Goal: Task Accomplishment & Management: Manage account settings

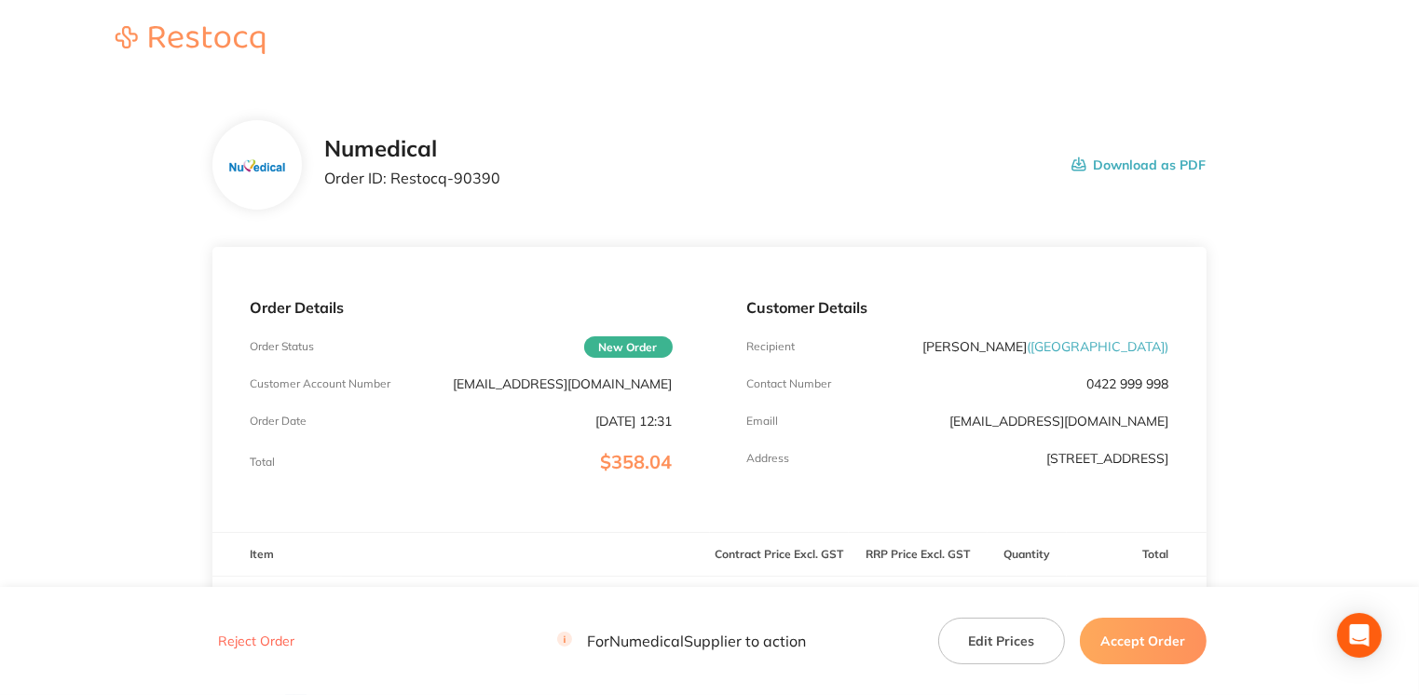
click at [1125, 648] on button "Accept Order" at bounding box center [1142, 641] width 127 height 47
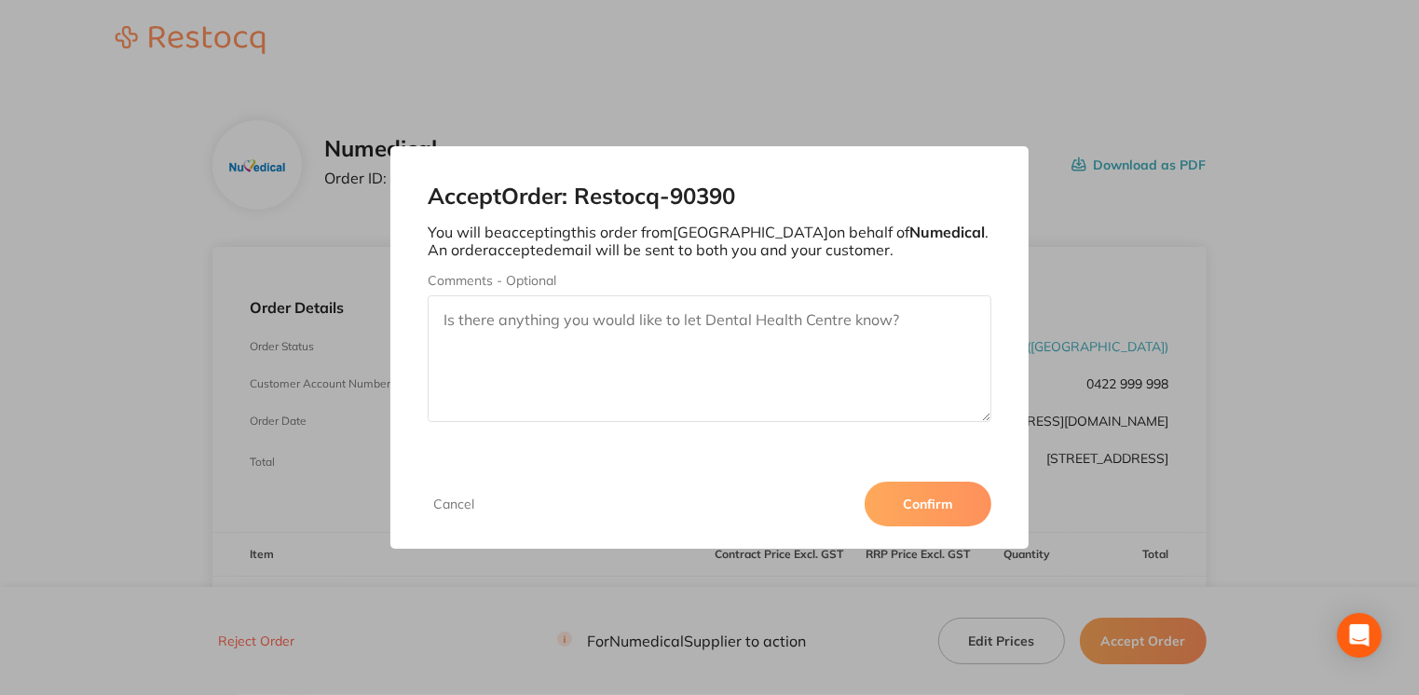
click at [937, 516] on button "Confirm" at bounding box center [927, 504] width 127 height 45
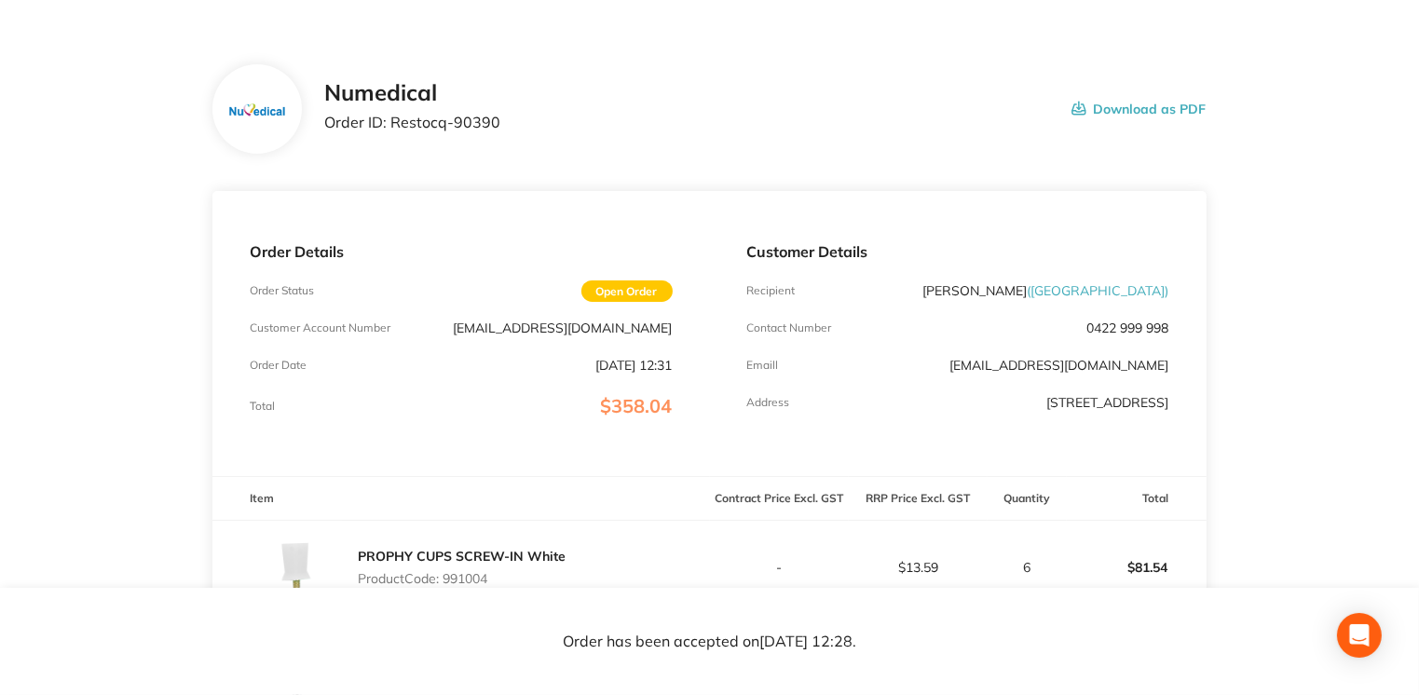
scroll to position [63, 0]
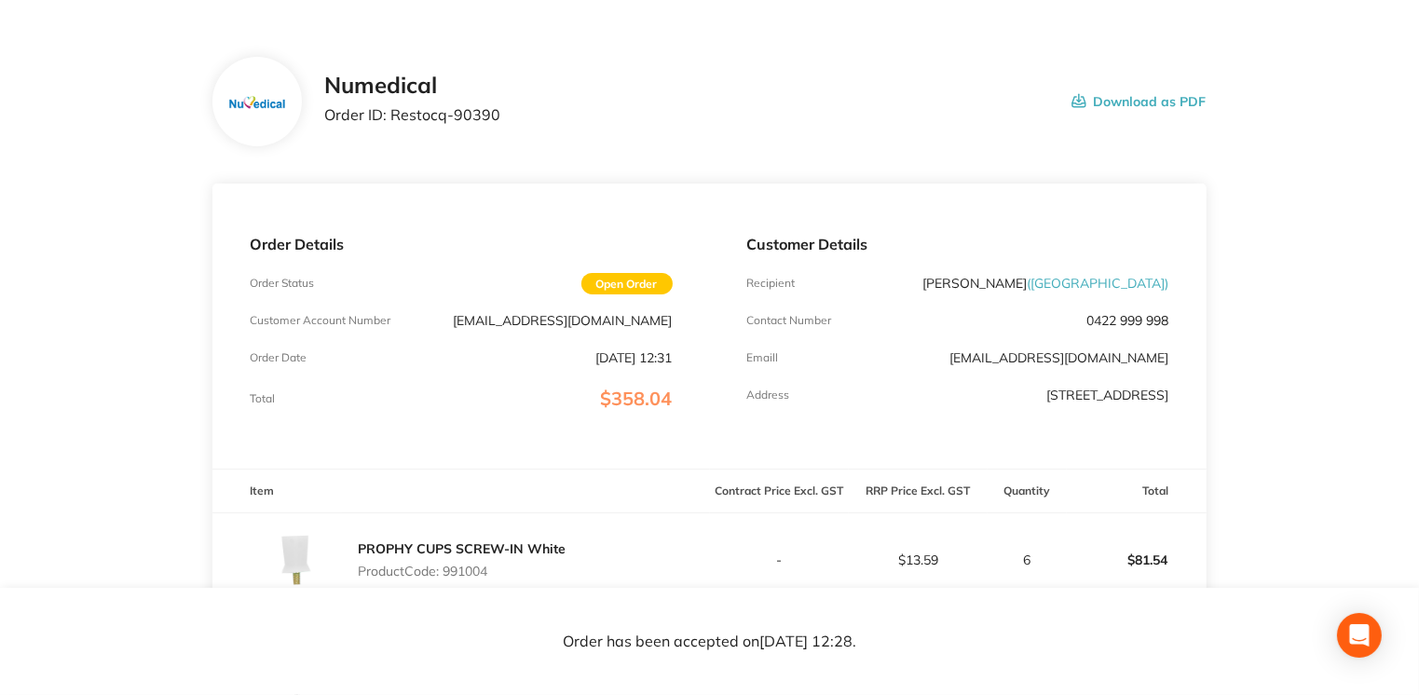
drag, startPoint x: 1040, startPoint y: 285, endPoint x: 1164, endPoint y: 285, distance: 123.9
click at [1164, 285] on span "( [GEOGRAPHIC_DATA] )" at bounding box center [1098, 283] width 142 height 17
drag, startPoint x: 1164, startPoint y: 285, endPoint x: 1152, endPoint y: 287, distance: 12.3
copy span "[GEOGRAPHIC_DATA]"
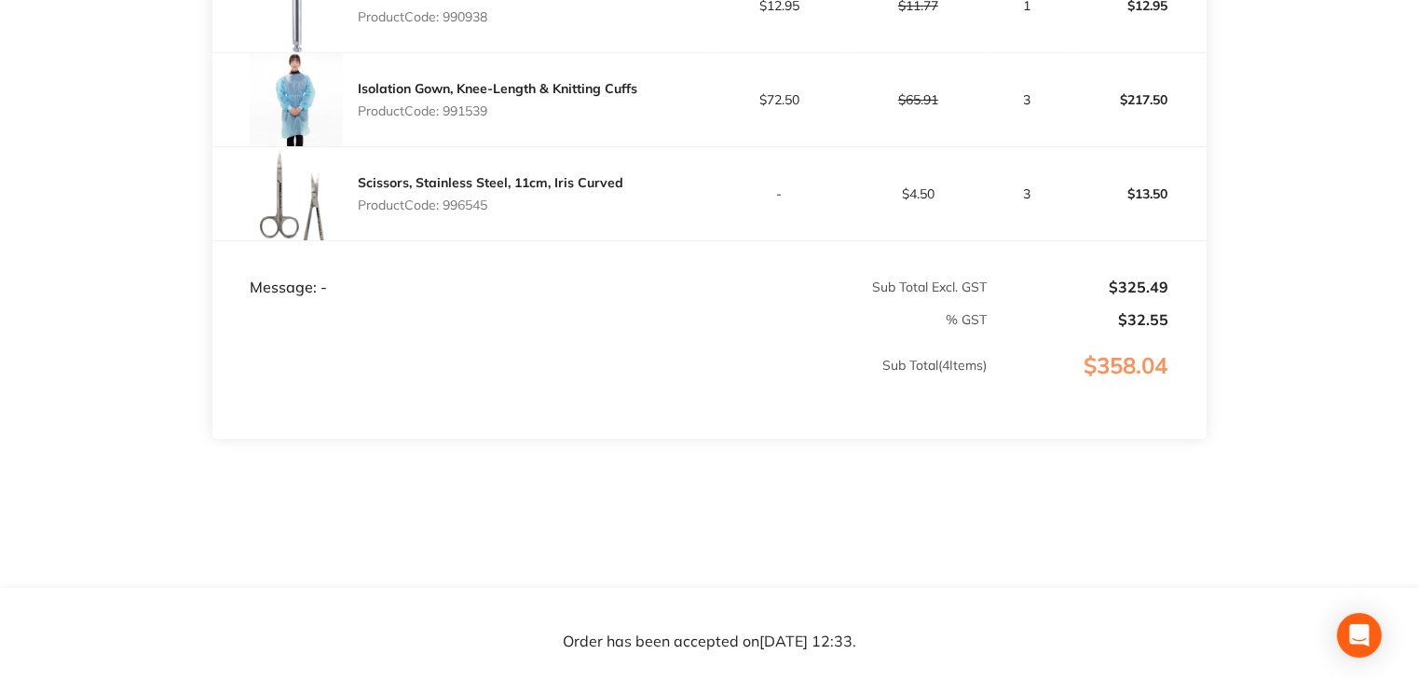
scroll to position [109, 0]
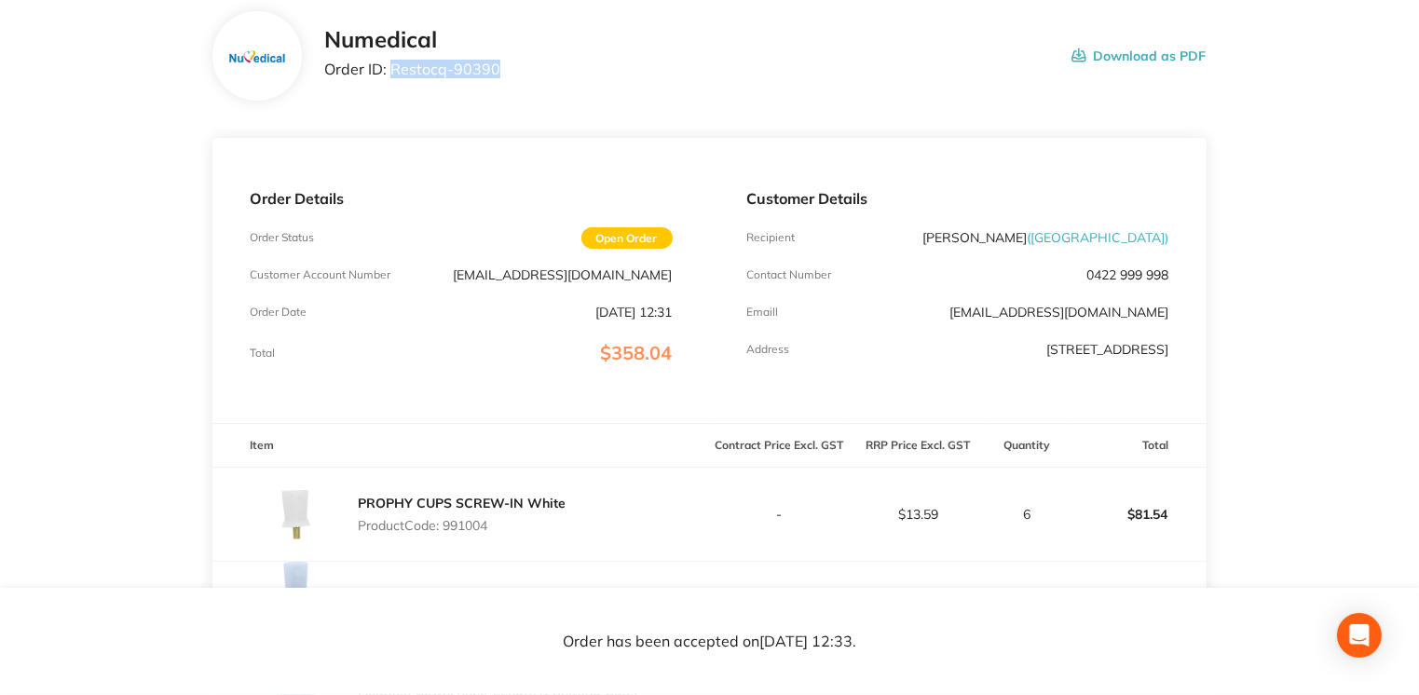
drag, startPoint x: 391, startPoint y: 68, endPoint x: 564, endPoint y: 76, distance: 173.4
click at [564, 76] on div "Numedical Order ID: Restocq- 90390 Download as PDF" at bounding box center [764, 56] width 881 height 58
copy p "Restocq- 90390"
